Goal: Task Accomplishment & Management: Complete application form

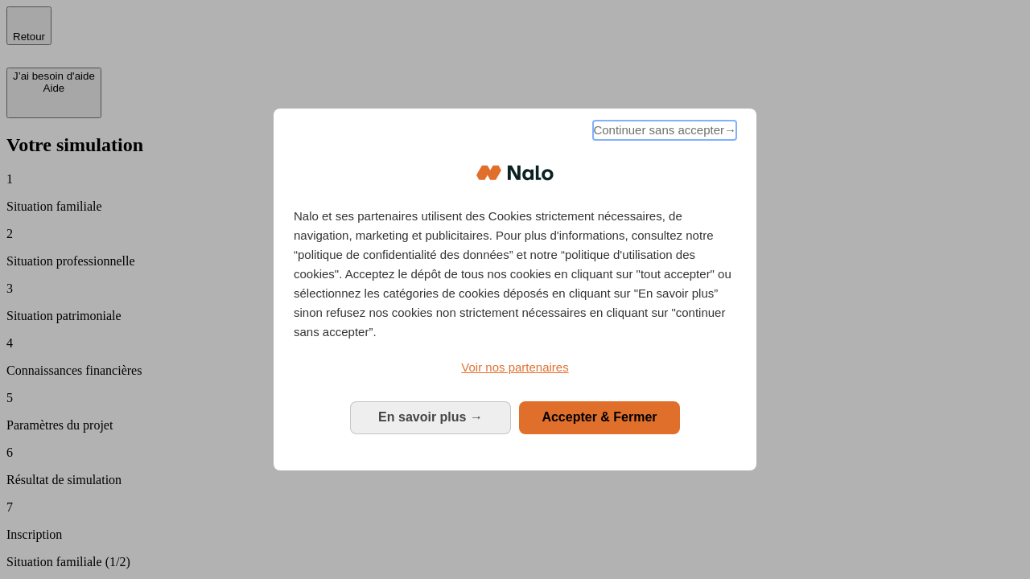
click at [663, 133] on span "Continuer sans accepter →" at bounding box center [664, 130] width 143 height 19
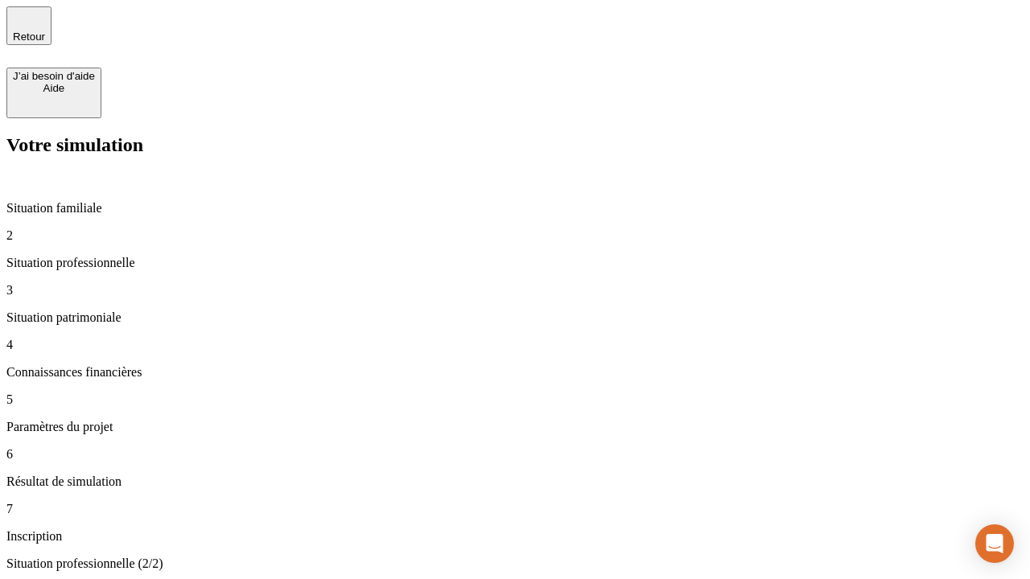
type input "30 000"
type input "1 000"
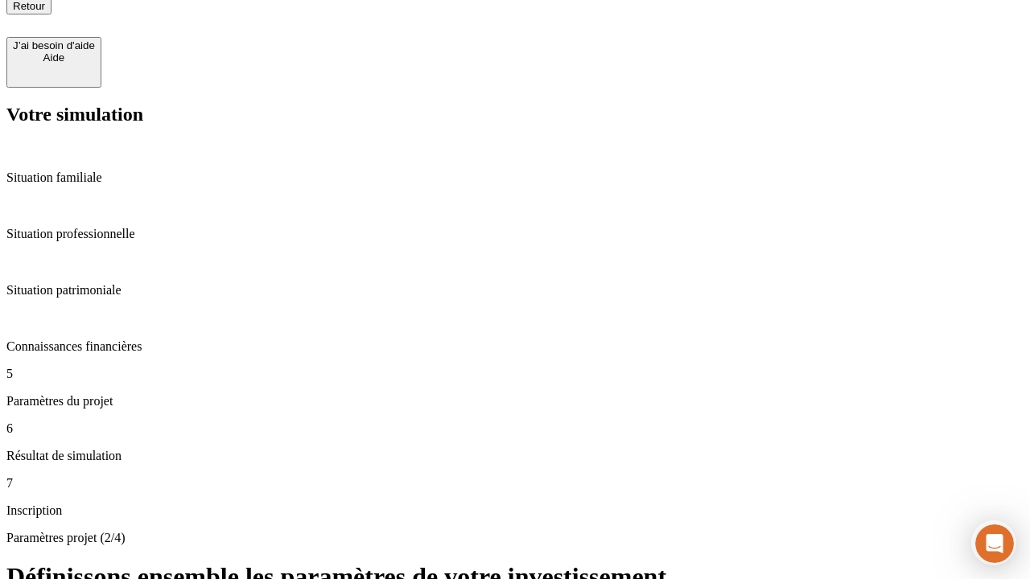
type input "65"
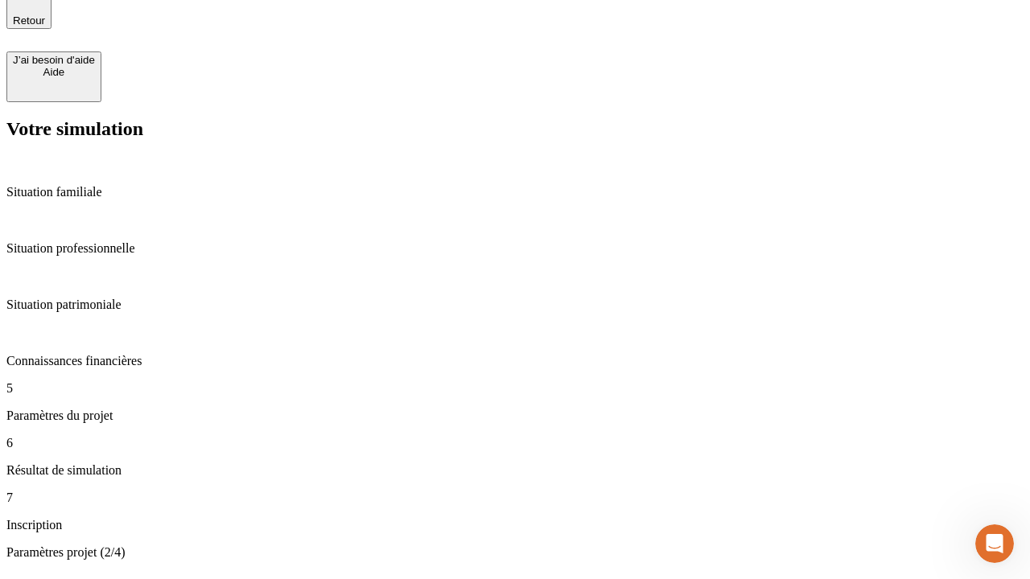
type input "5 000"
type input "640"
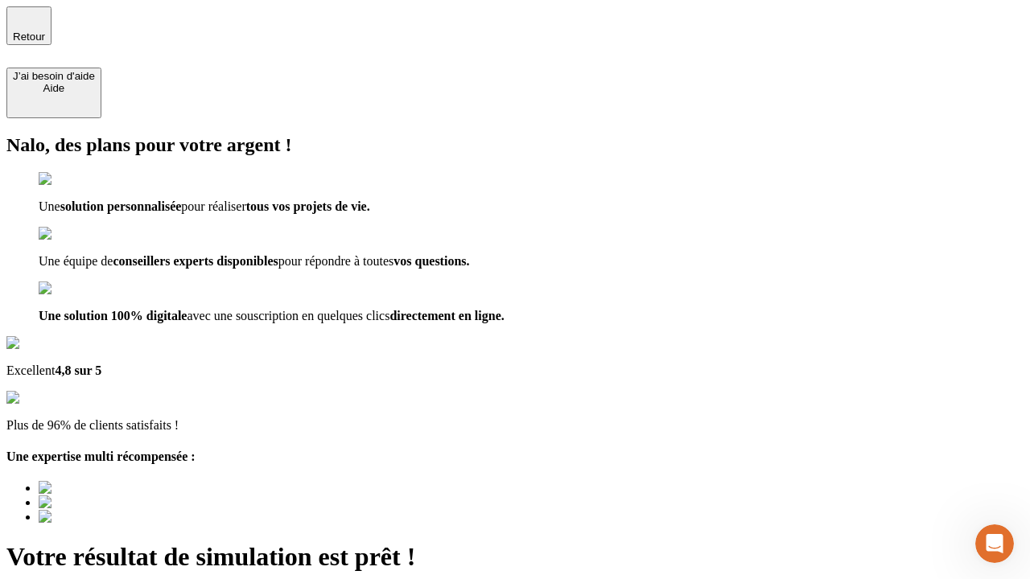
scroll to position [11, 0]
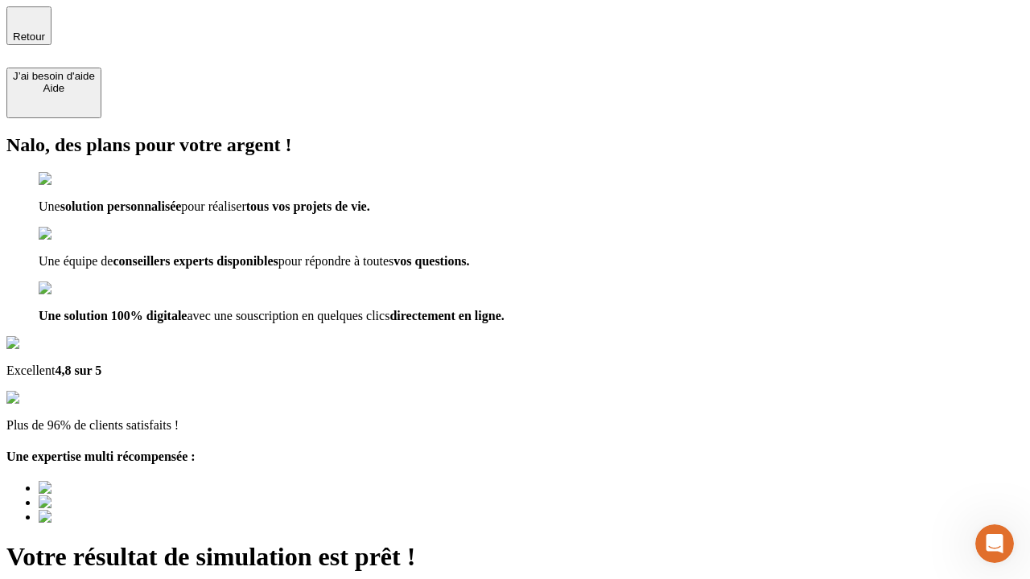
type input "[EMAIL_ADDRESS][DOMAIN_NAME]"
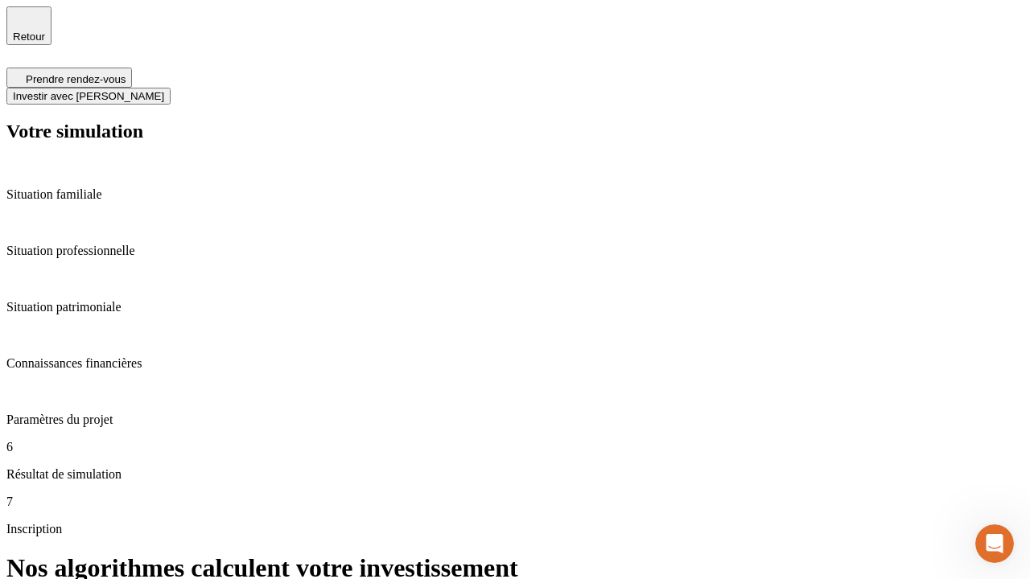
click at [164, 90] on span "Investir avec [PERSON_NAME]" at bounding box center [88, 96] width 151 height 12
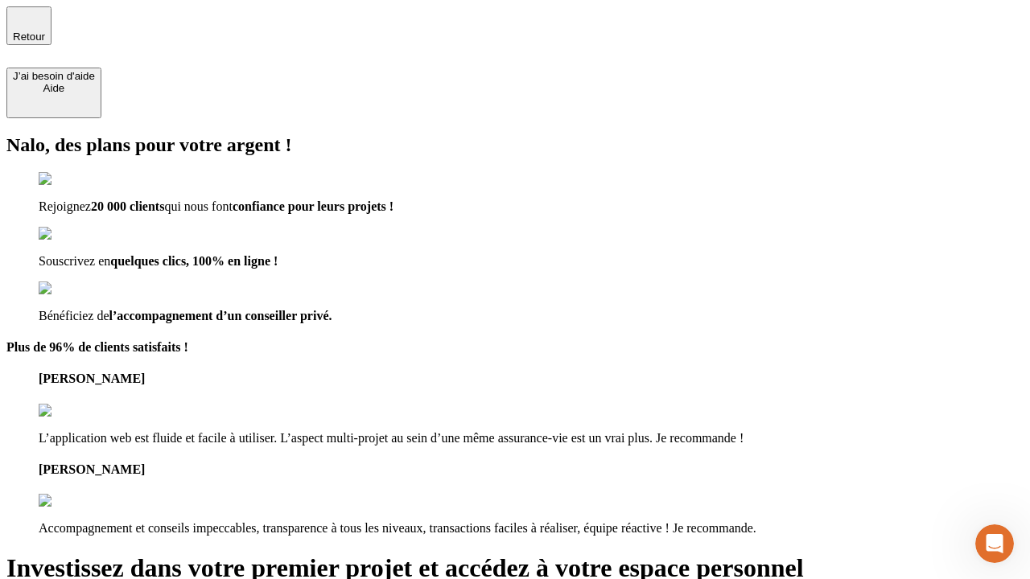
type input "abc"
